Goal: Task Accomplishment & Management: Manage account settings

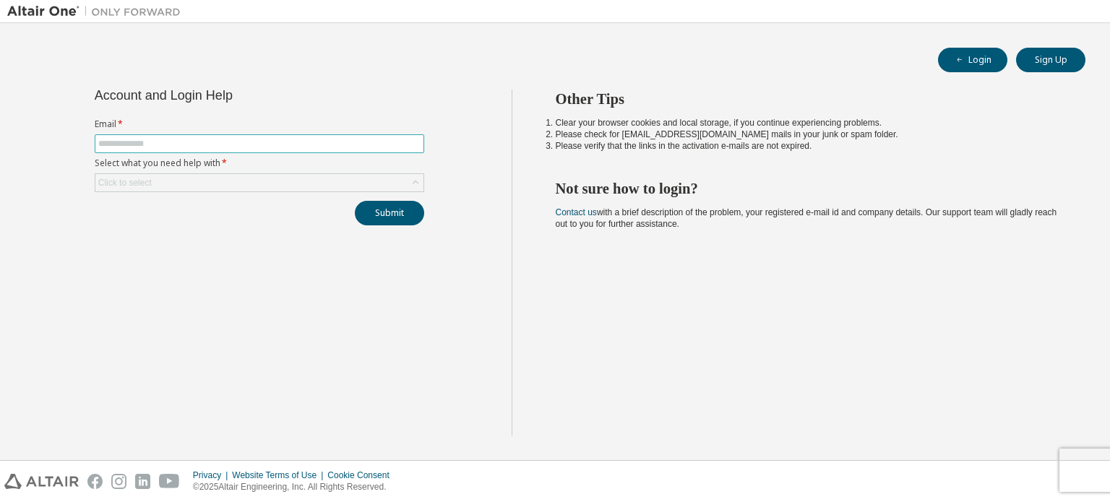
click at [124, 147] on input "text" at bounding box center [259, 144] width 322 height 12
click at [121, 181] on div "Click to select" at bounding box center [124, 183] width 53 height 12
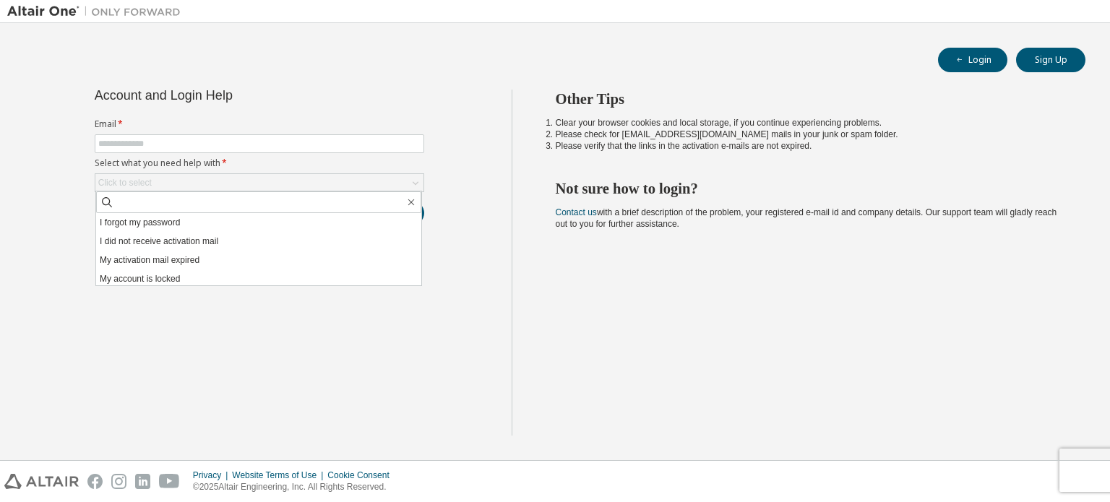
click at [402, 54] on div "Login Sign Up" at bounding box center [555, 60] width 1060 height 25
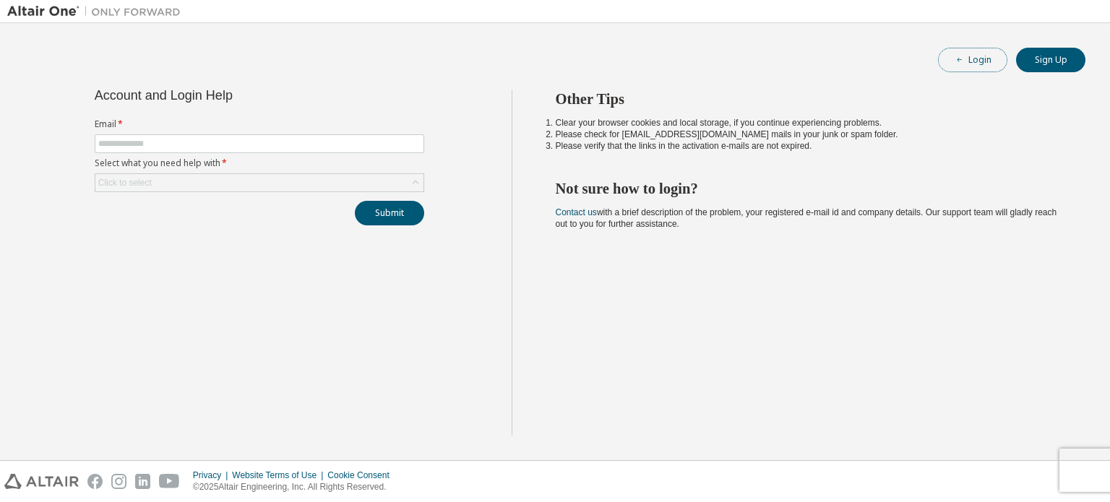
click at [965, 57] on button "Login" at bounding box center [972, 60] width 69 height 25
